Goal: Register for event/course

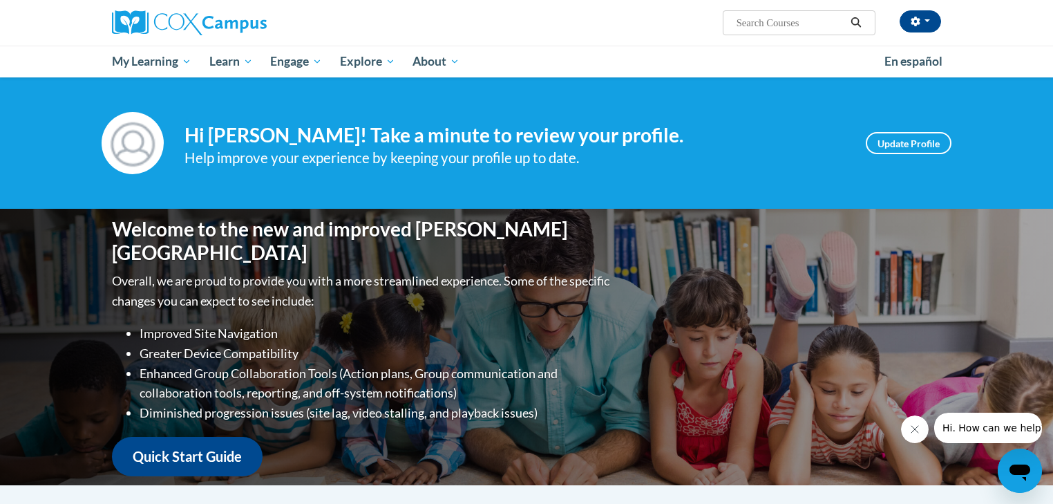
click at [815, 26] on input "Search..." at bounding box center [790, 23] width 111 height 17
paste input "Systematic and Explicit Instruction"
type input "Systematic and Explicit Instruction"
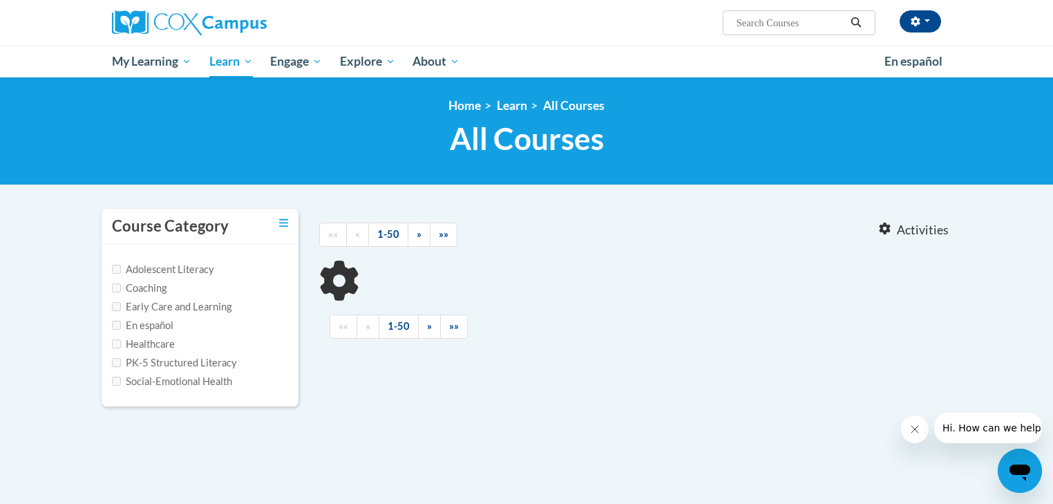
type input "Systematic and Explicit Instruction"
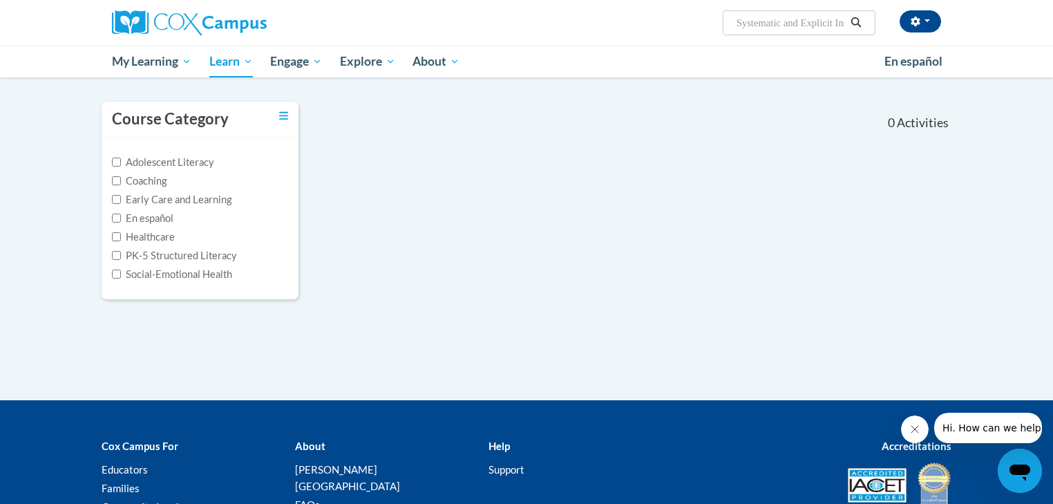
scroll to position [111, 0]
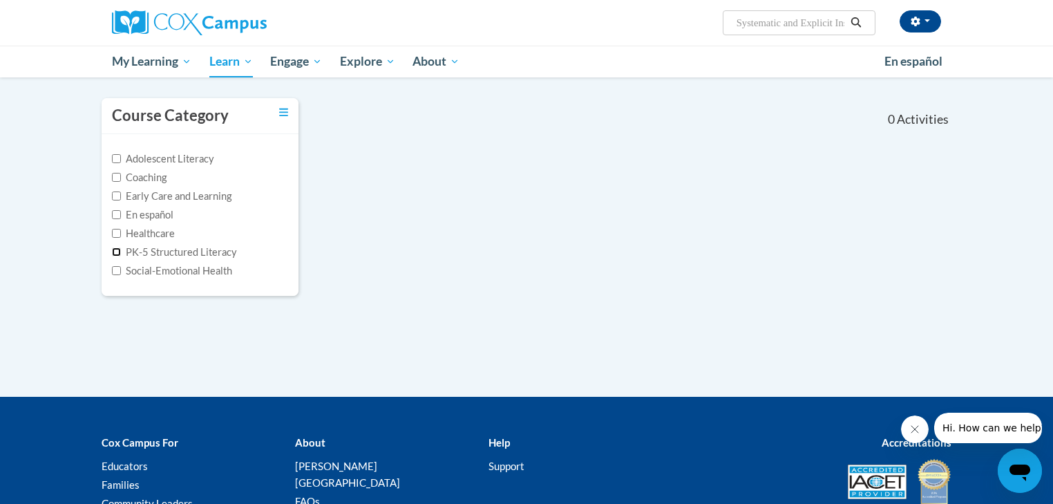
click at [114, 252] on input "PK-5 Structured Literacy" at bounding box center [116, 251] width 9 height 9
checkbox input "true"
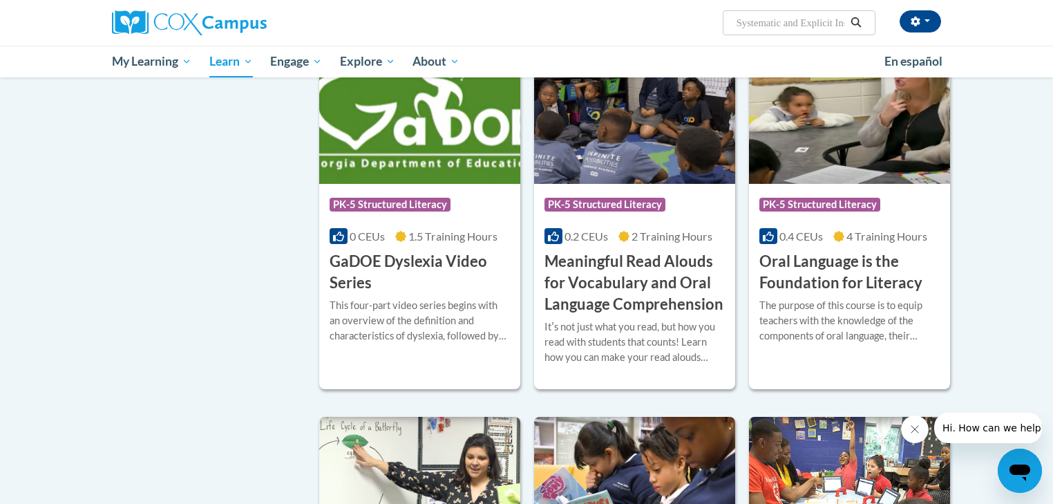
scroll to position [498, 0]
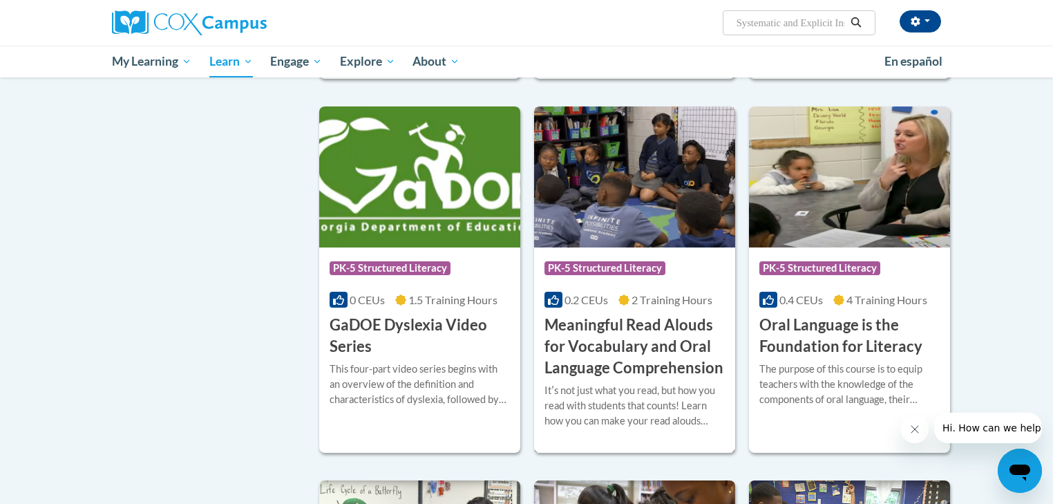
click at [618, 326] on h3 "Meaningful Read Alouds for Vocabulary and Oral Language Comprehension" at bounding box center [635, 347] width 180 height 64
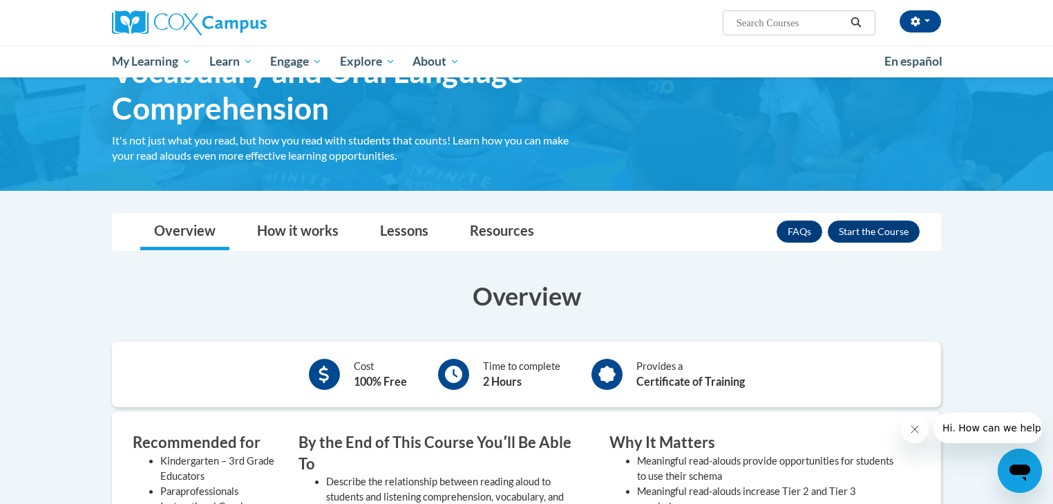
scroll to position [166, 0]
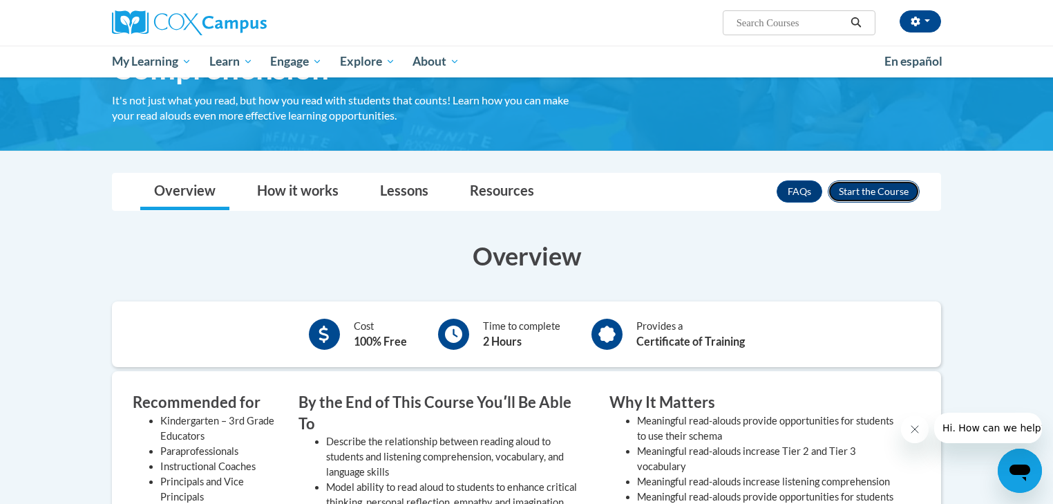
click at [854, 194] on button "Enroll" at bounding box center [874, 191] width 92 height 22
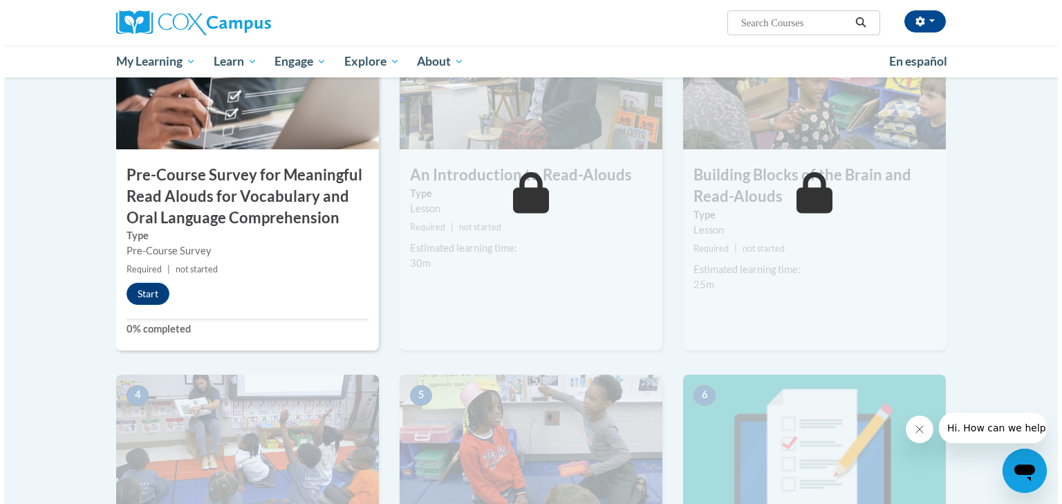
scroll to position [387, 0]
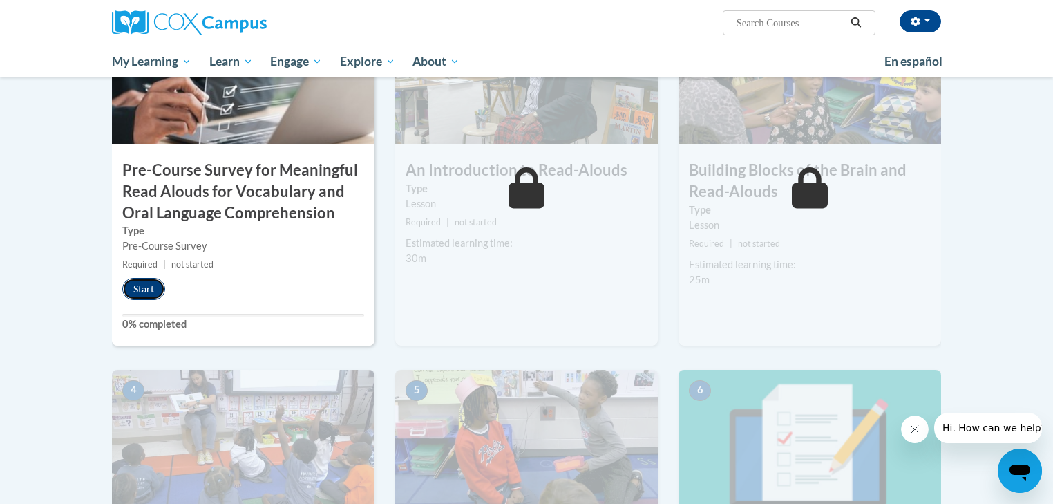
click at [146, 285] on button "Start" at bounding box center [143, 289] width 43 height 22
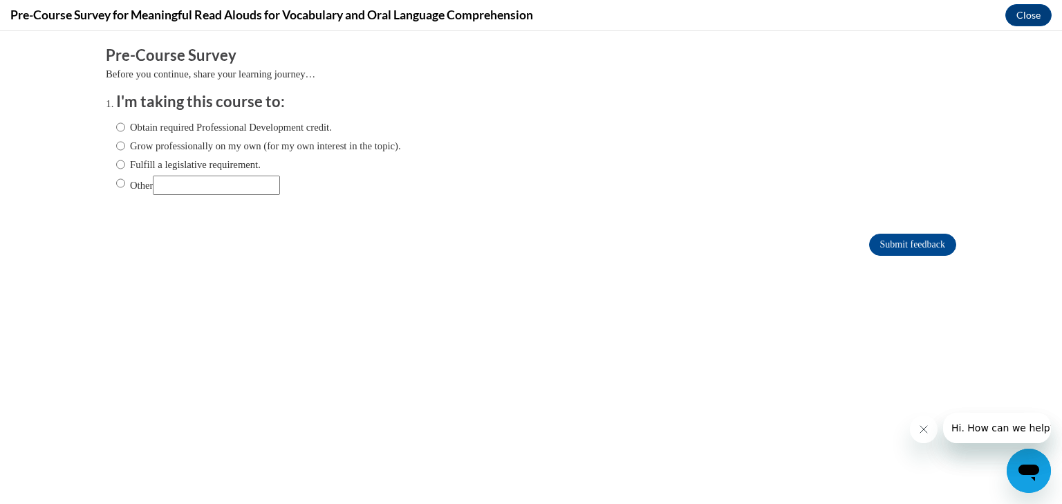
scroll to position [0, 0]
click at [116, 160] on input "Fulfill a legislative requirement." at bounding box center [120, 164] width 9 height 15
radio input "true"
click at [899, 243] on input "Submit feedback" at bounding box center [912, 245] width 87 height 22
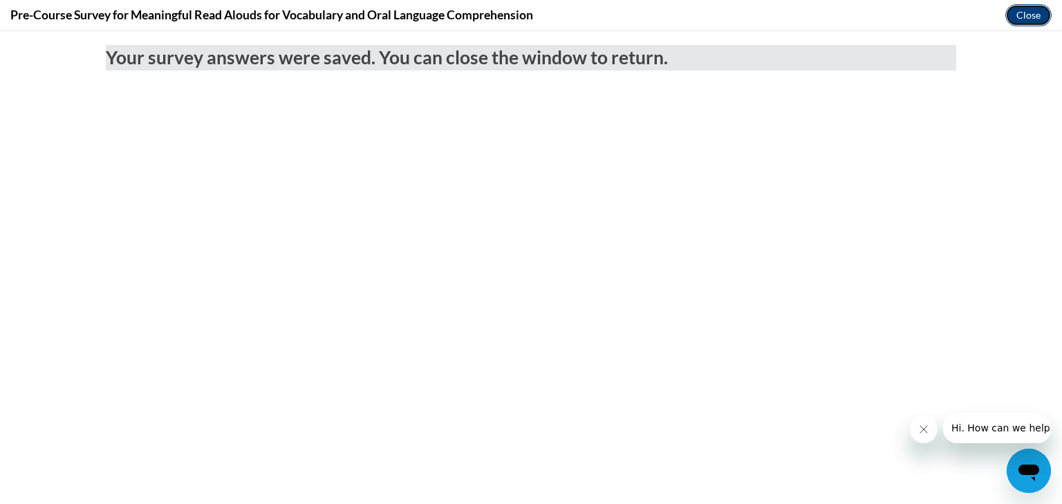
click at [1013, 15] on button "Close" at bounding box center [1028, 15] width 46 height 22
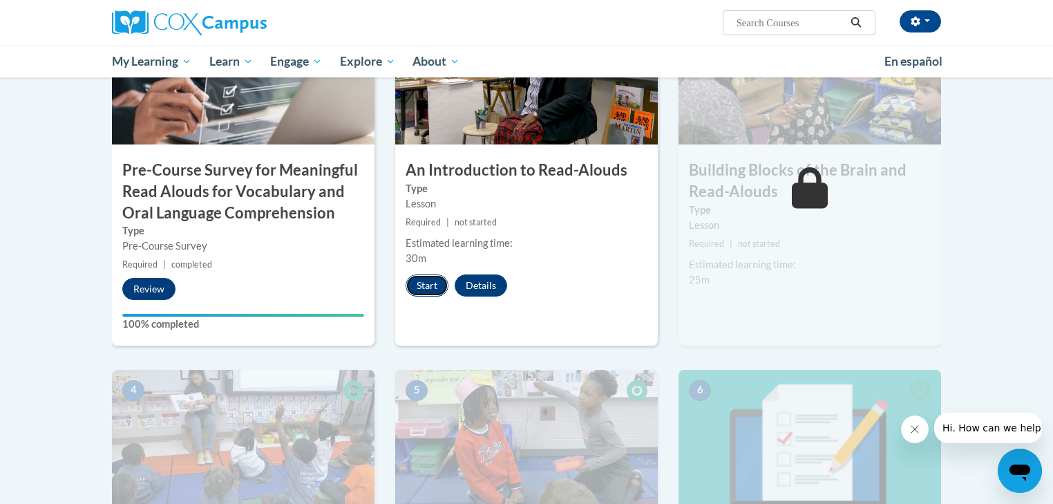
click at [422, 282] on button "Start" at bounding box center [427, 285] width 43 height 22
